Goal: Information Seeking & Learning: Understand process/instructions

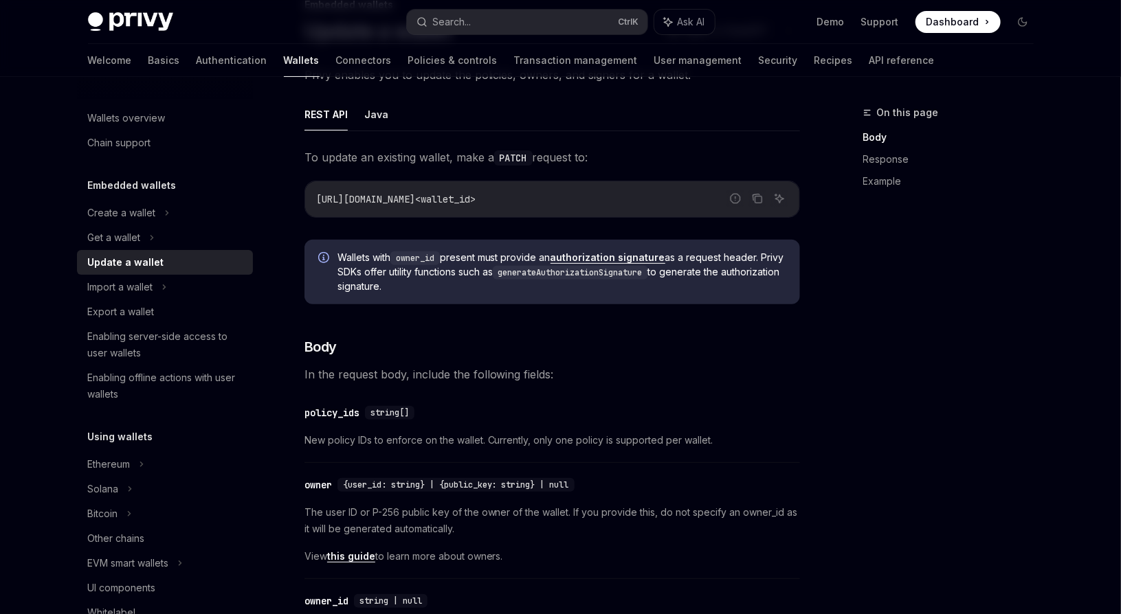
scroll to position [104, 0]
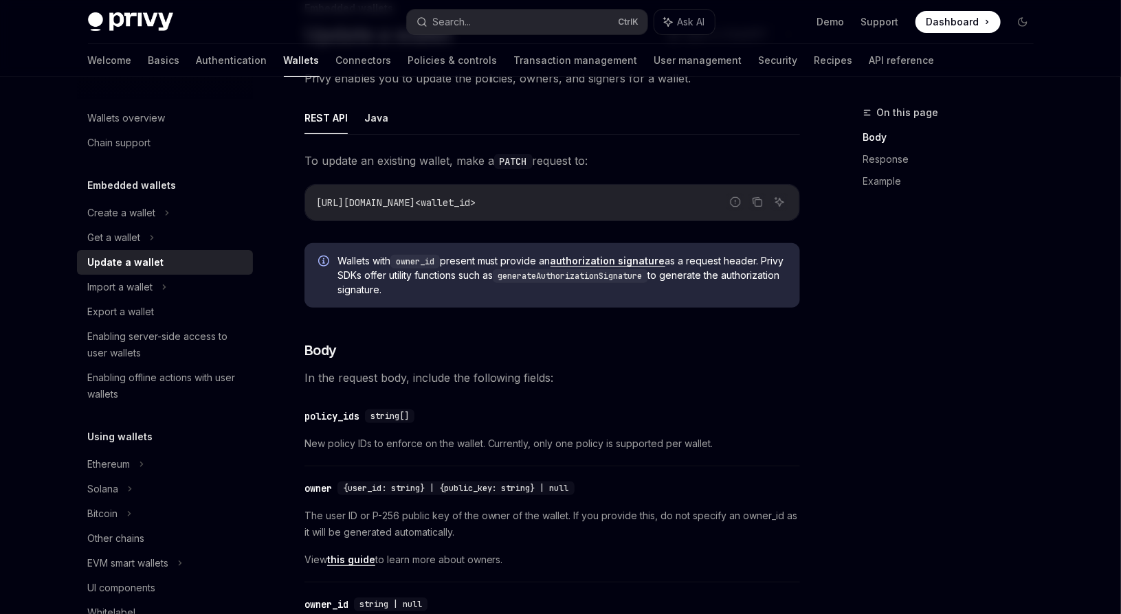
click at [643, 341] on h3 "​ Body" at bounding box center [552, 350] width 496 height 19
click at [872, 371] on div "On this page Body Response Example" at bounding box center [940, 359] width 209 height 510
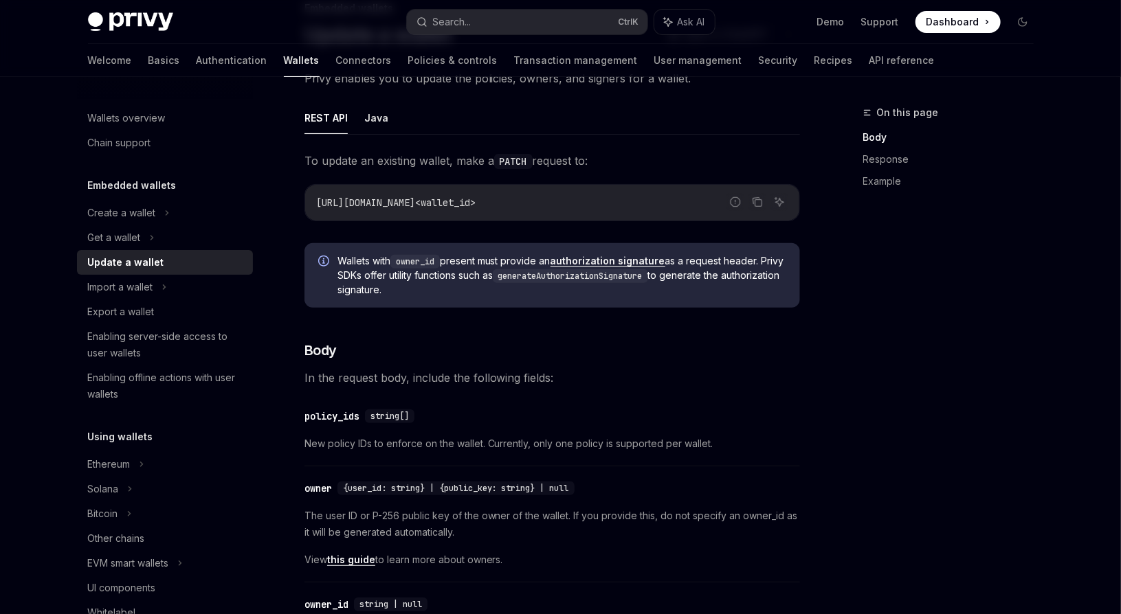
click at [966, 320] on div "On this page Body Response Example" at bounding box center [940, 359] width 209 height 510
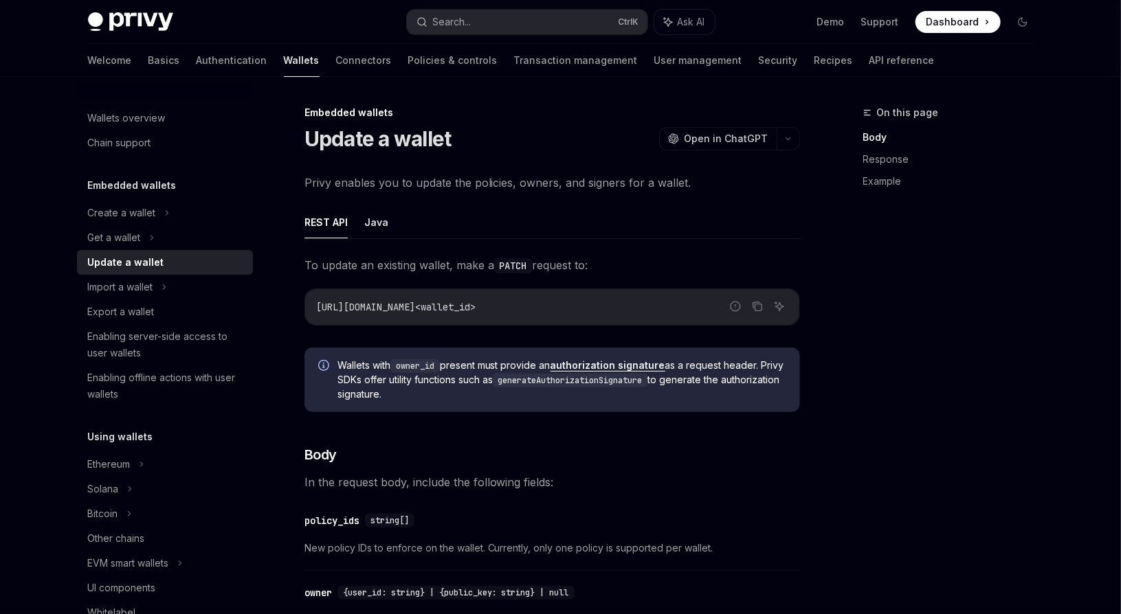
click at [796, 142] on button "button" at bounding box center [788, 138] width 23 height 23
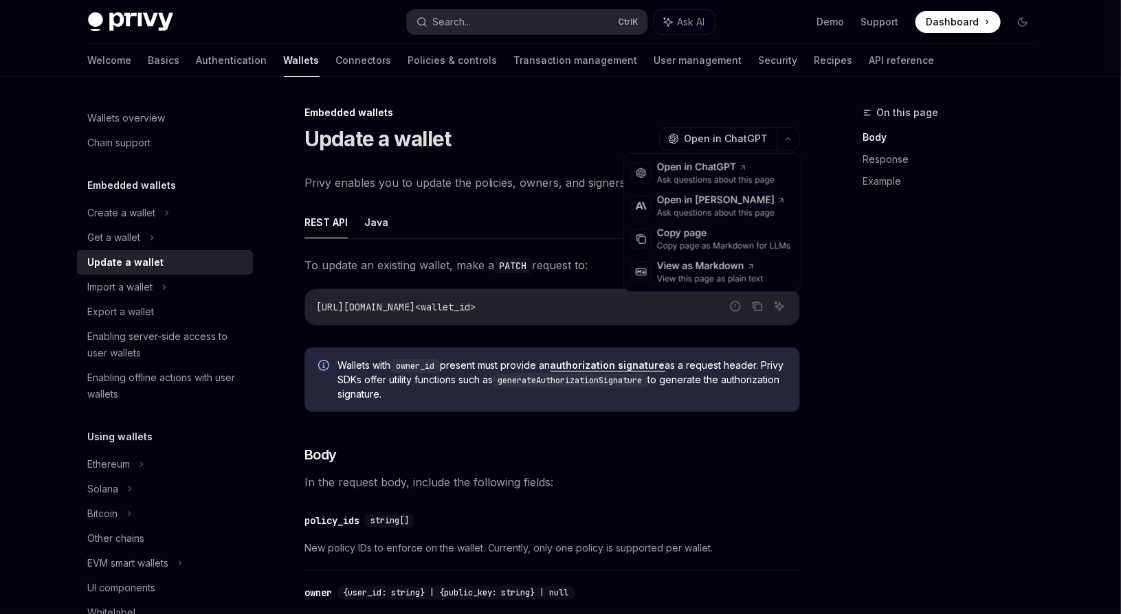
click at [949, 331] on div "On this page Body Response Example" at bounding box center [940, 359] width 209 height 510
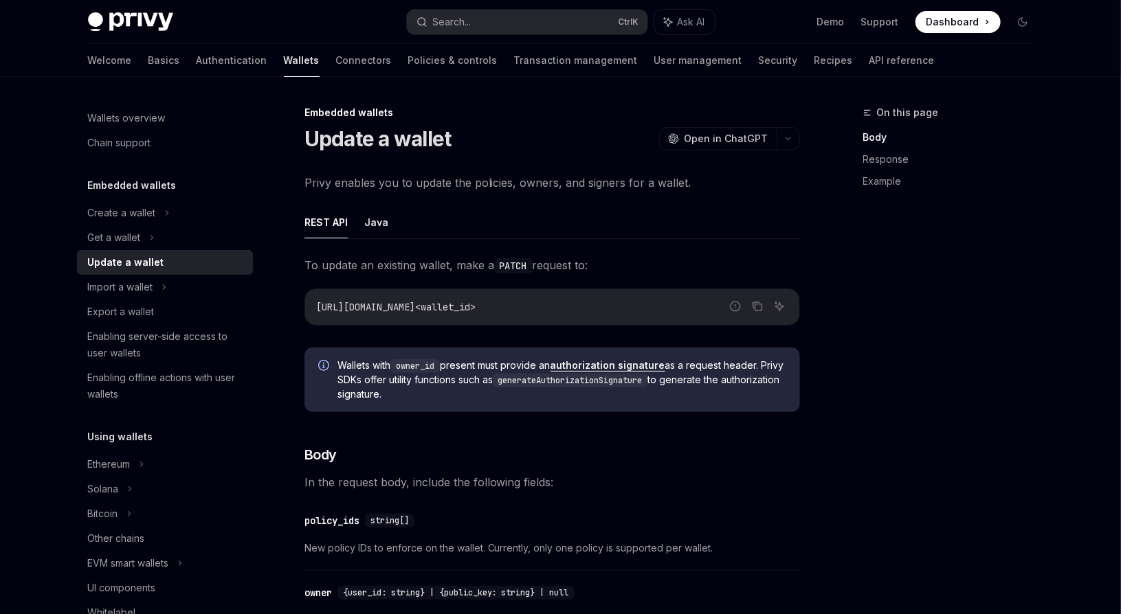
click at [138, 119] on div "Wallets overview" at bounding box center [127, 118] width 78 height 16
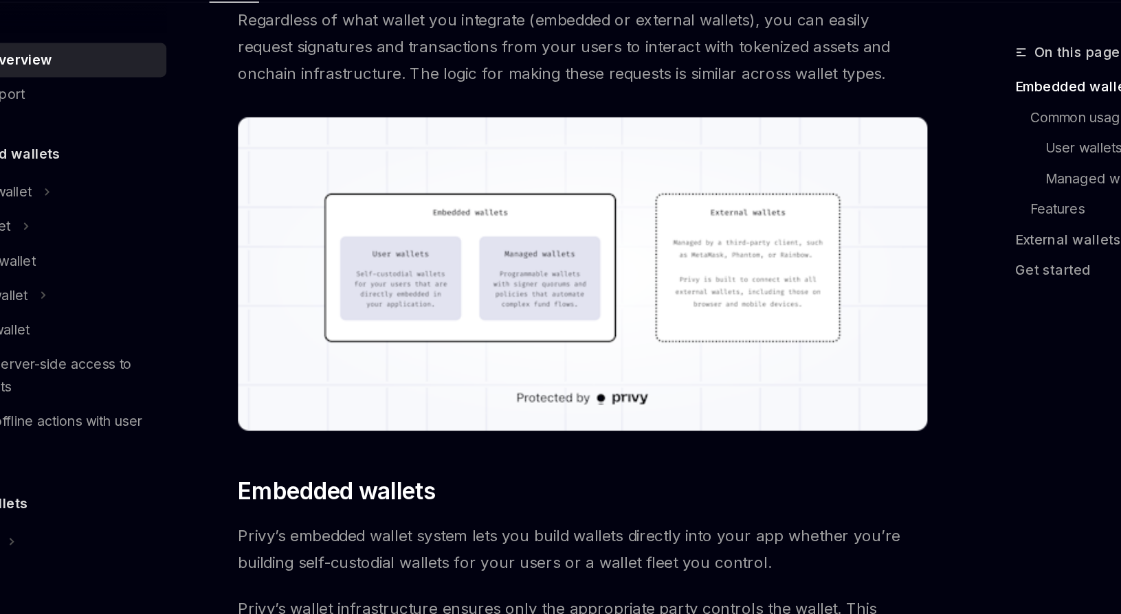
scroll to position [360, 0]
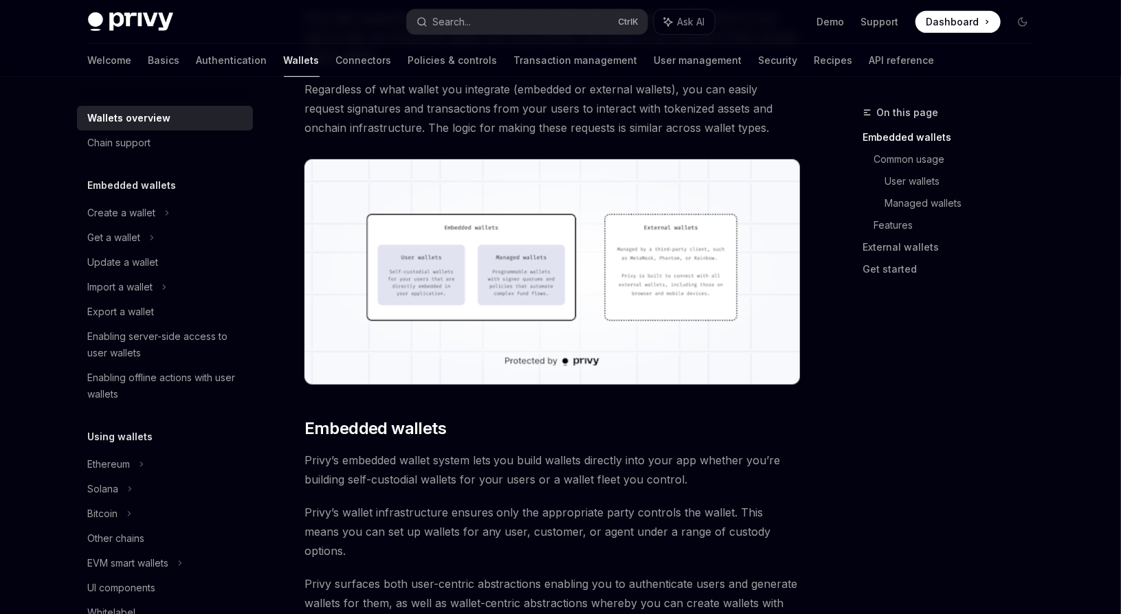
click at [146, 141] on div "Chain support" at bounding box center [119, 143] width 63 height 16
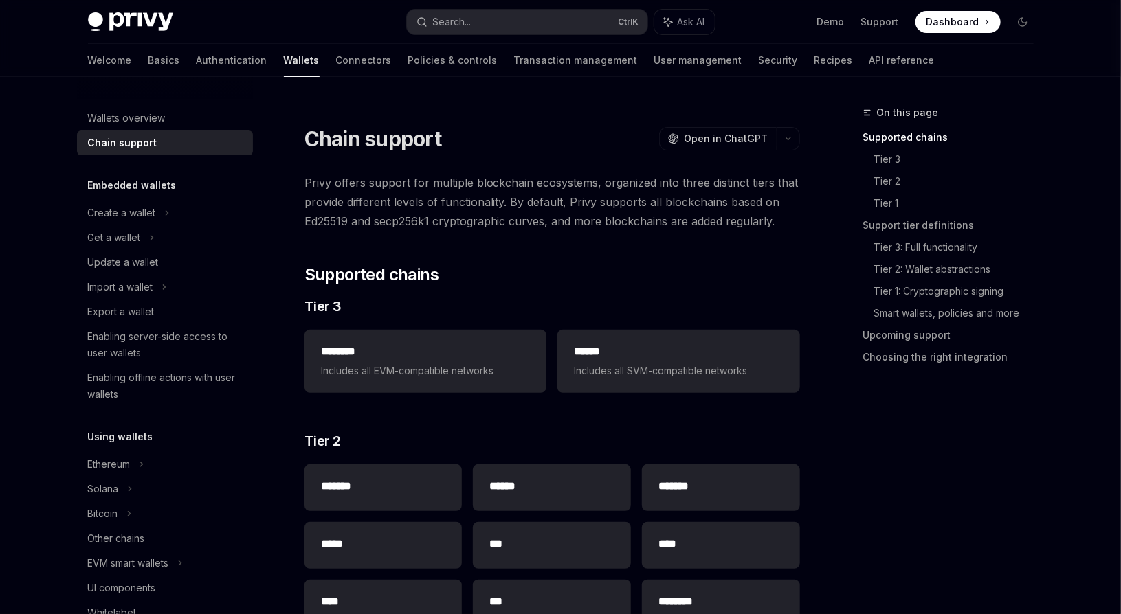
click at [143, 210] on div "Create a wallet" at bounding box center [122, 213] width 68 height 16
type textarea "*"
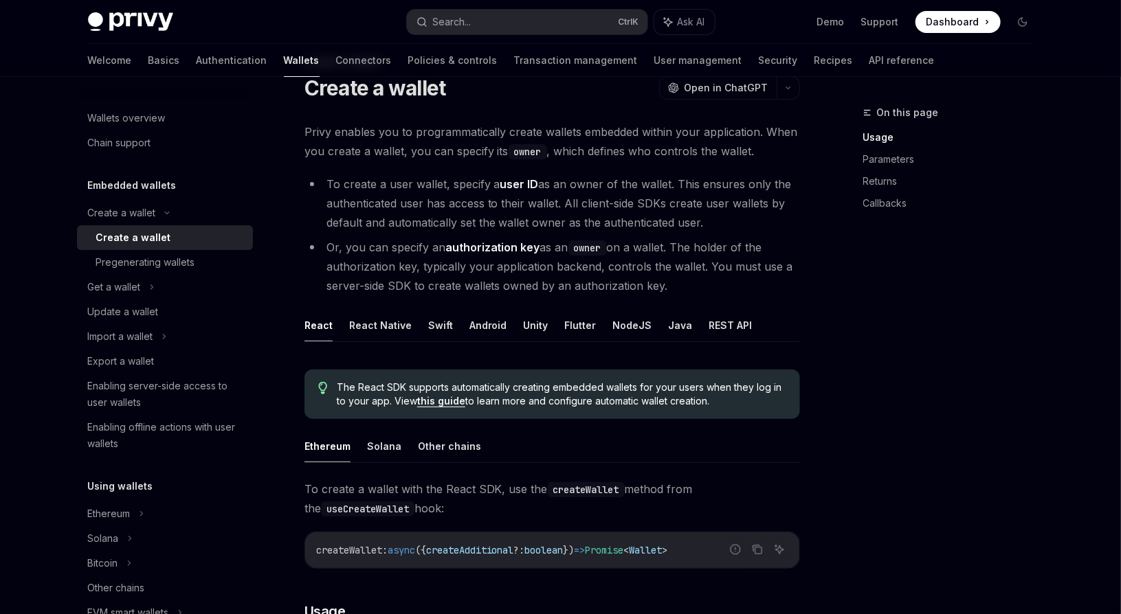
scroll to position [52, 0]
click at [502, 229] on li "To create a user wallet, specify a user ID as an owner of the wallet. This ensu…" at bounding box center [552, 202] width 496 height 58
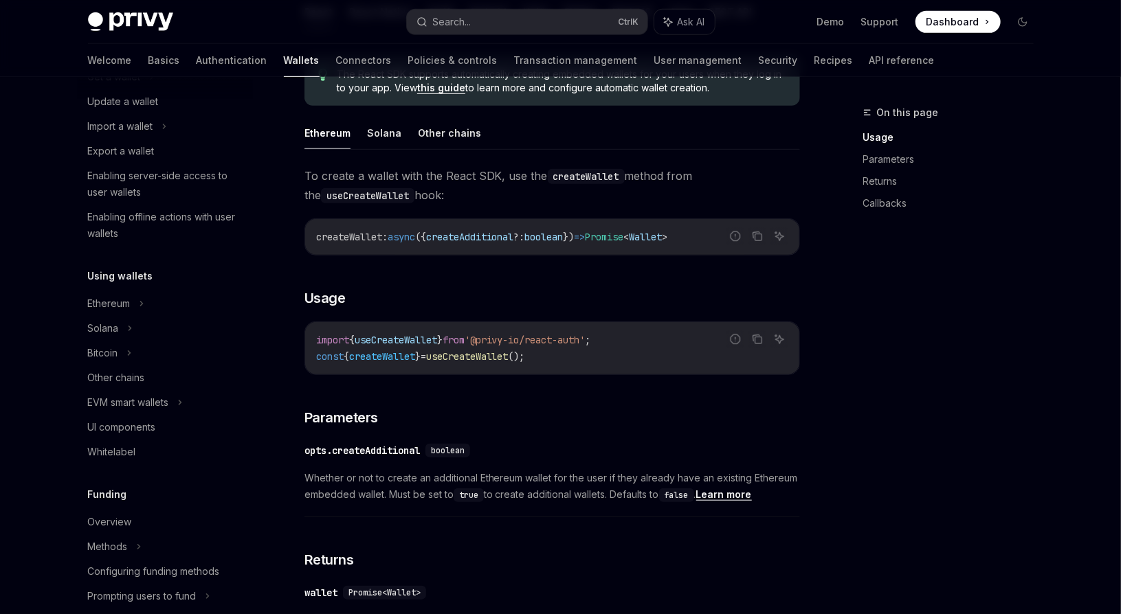
scroll to position [0, 0]
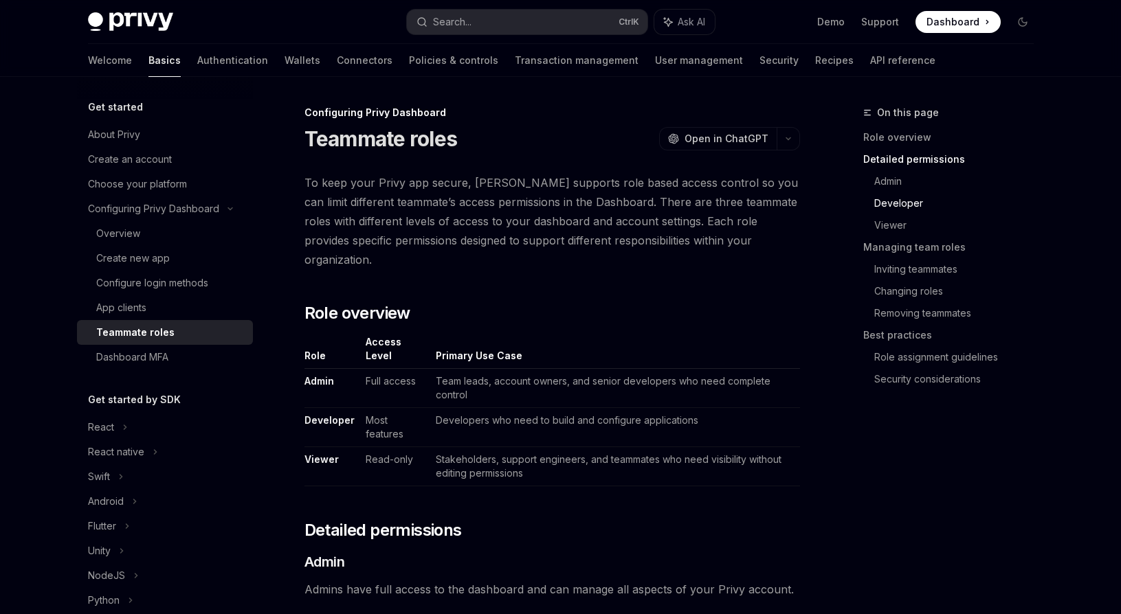
scroll to position [898, 0]
